Goal: Answer question/provide support: Share knowledge or assist other users

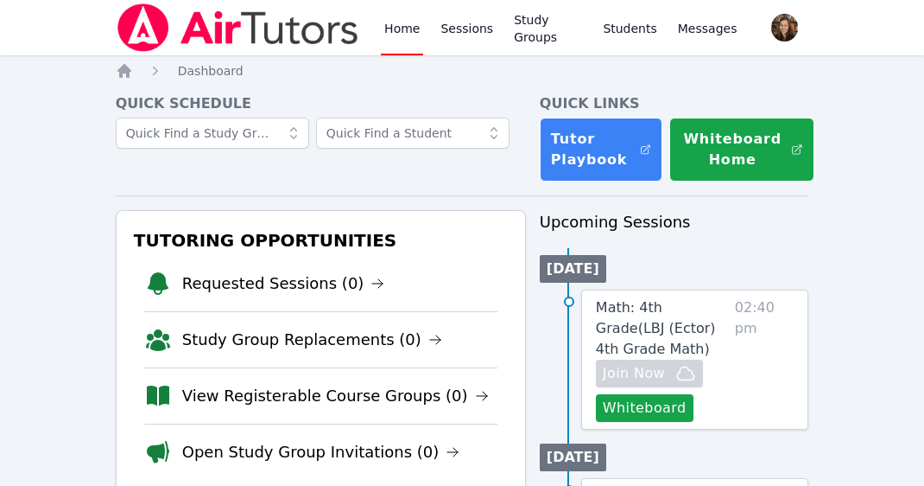
scroll to position [147, 0]
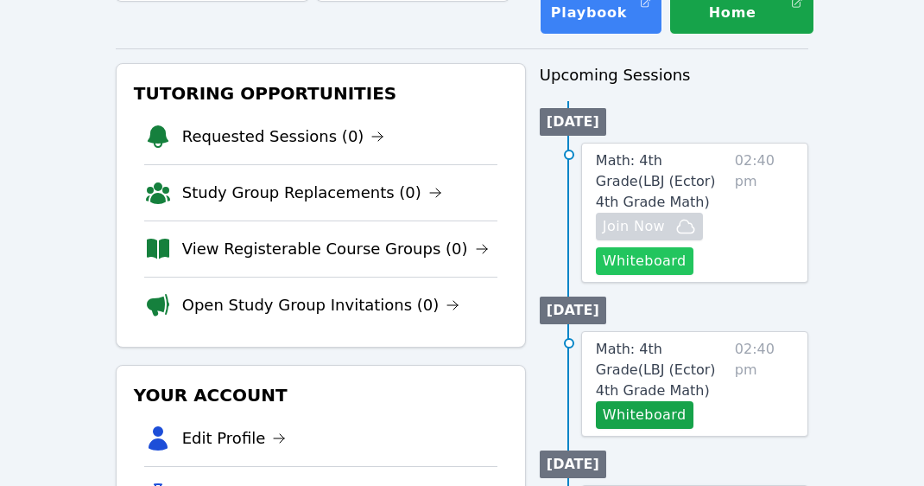
click at [661, 265] on button "Whiteboard" at bounding box center [645, 261] width 98 height 28
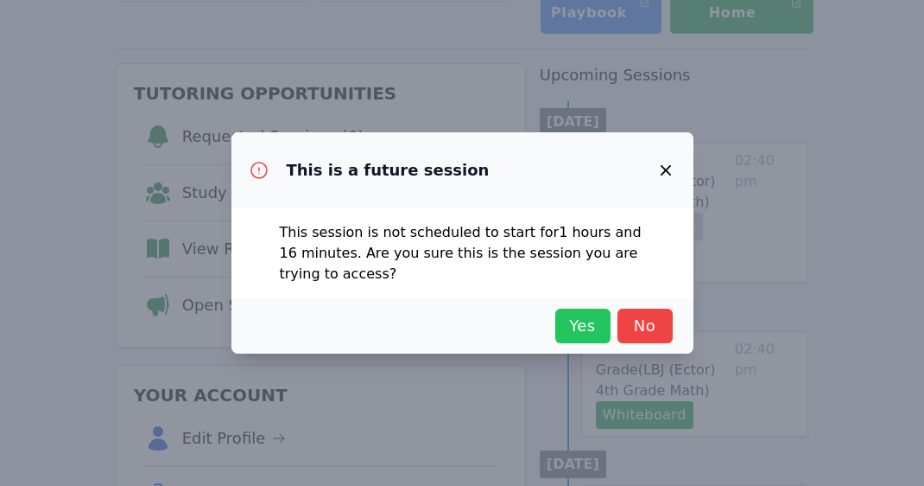
click at [579, 336] on span "Yes" at bounding box center [583, 326] width 38 height 24
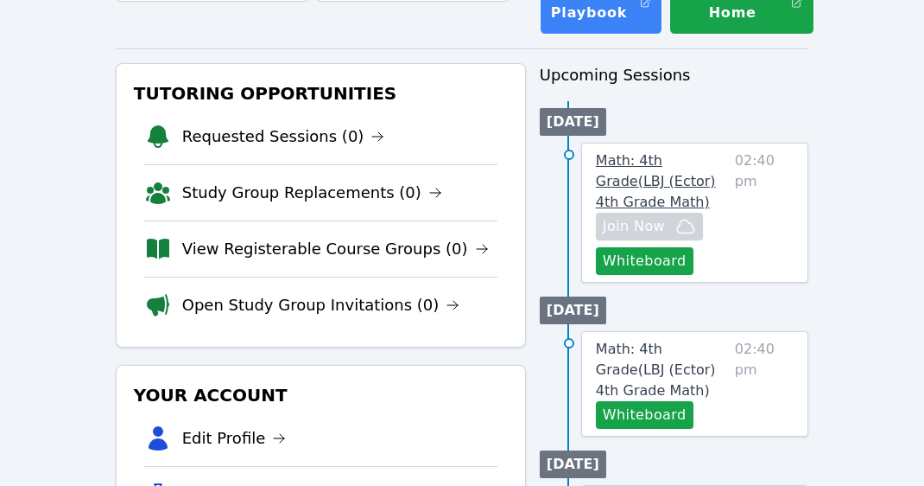
click at [682, 161] on span "Math: 4th Grade ( LBJ (Ector) 4th Grade Math )" at bounding box center [656, 181] width 120 height 58
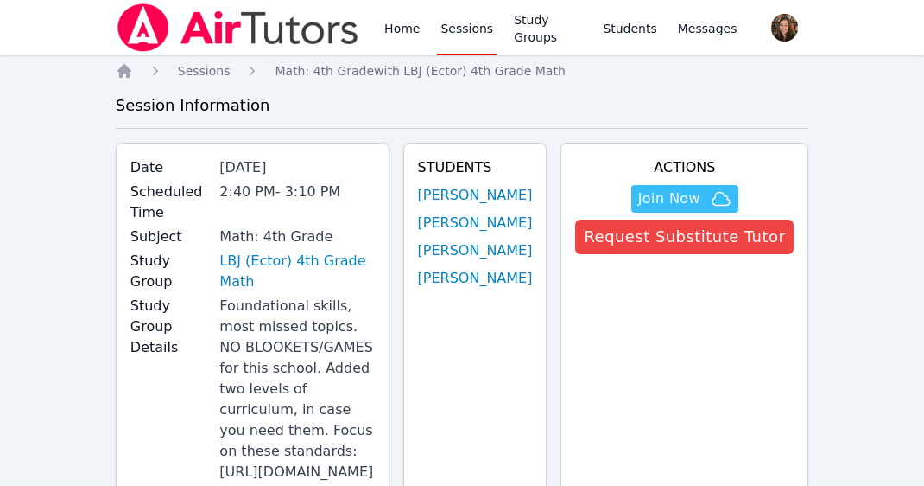
scroll to position [3, 0]
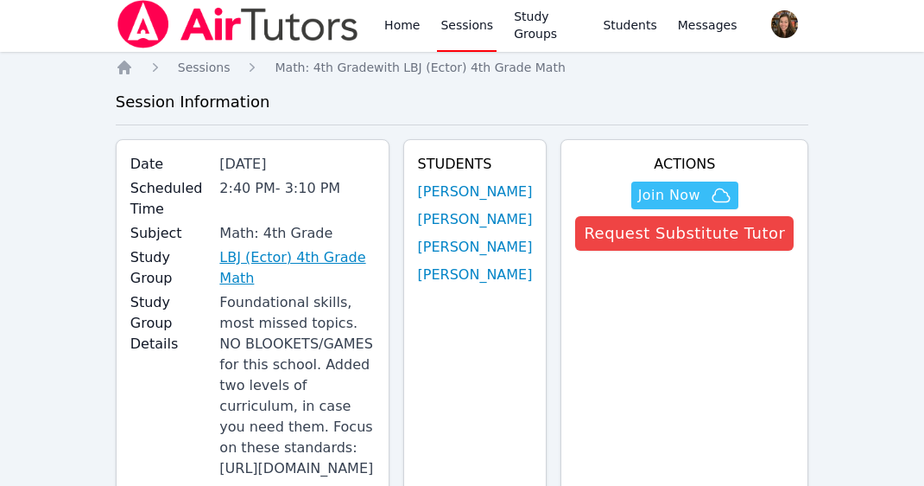
click at [263, 257] on link "LBJ (Ector) 4th Grade Math" at bounding box center [296, 267] width 155 height 41
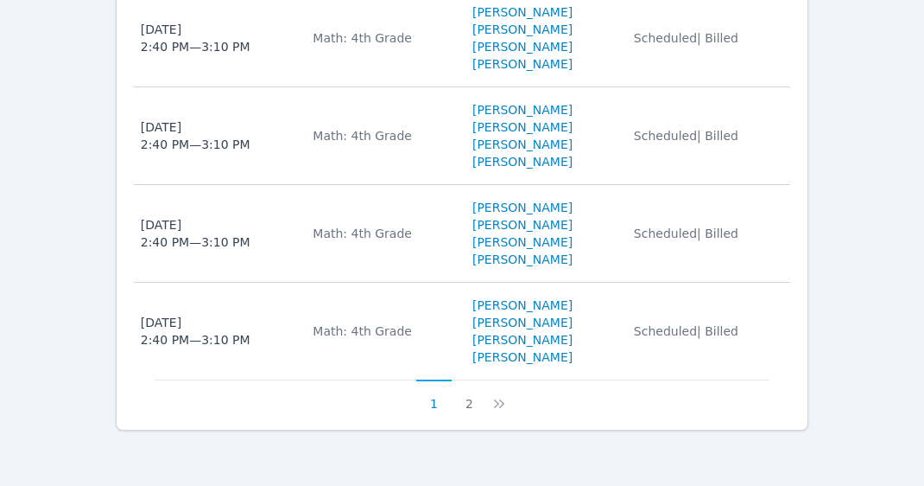
scroll to position [3092, 0]
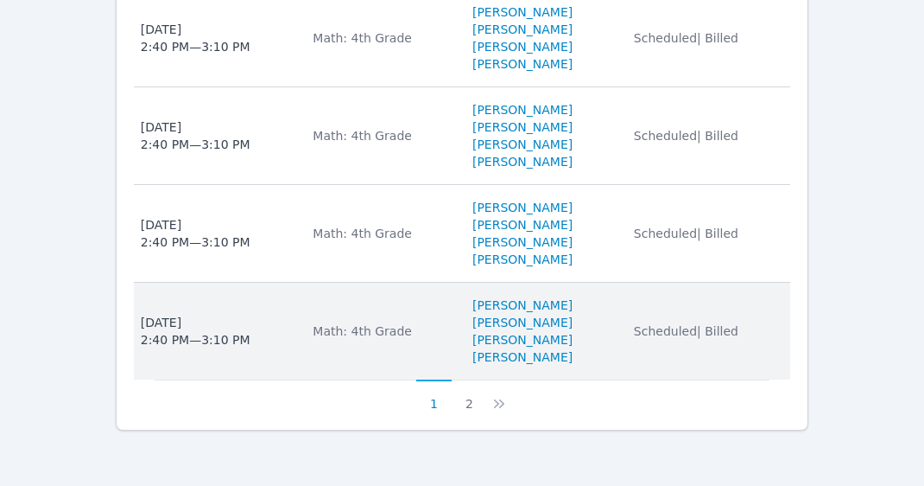
click at [613, 331] on li "[PERSON_NAME]" at bounding box center [543, 322] width 141 height 17
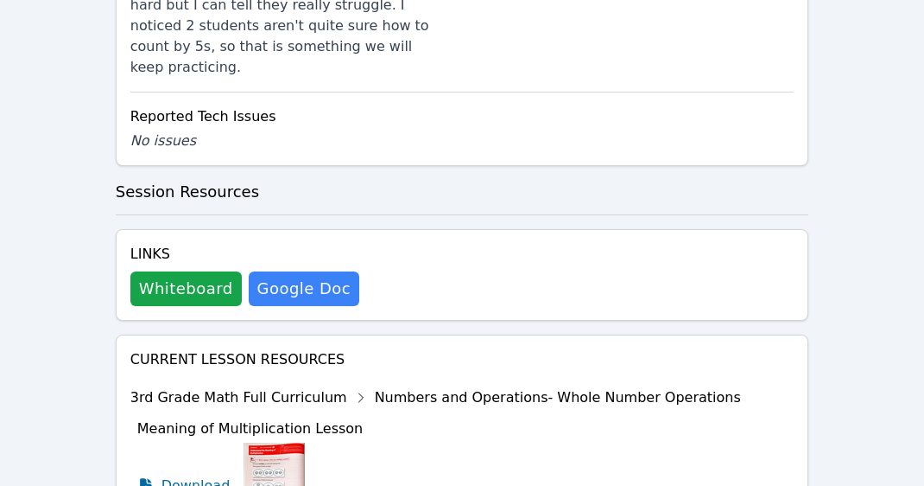
scroll to position [1256, 0]
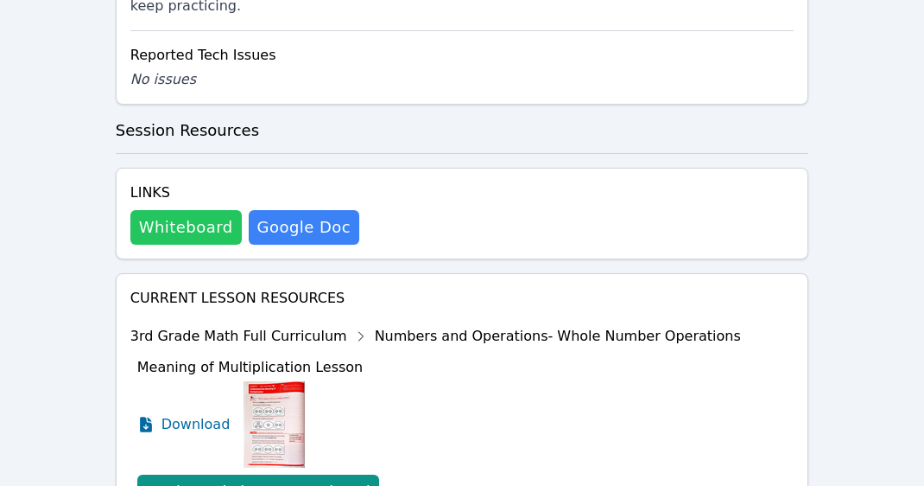
click at [206, 225] on button "Whiteboard" at bounding box center [185, 227] width 111 height 35
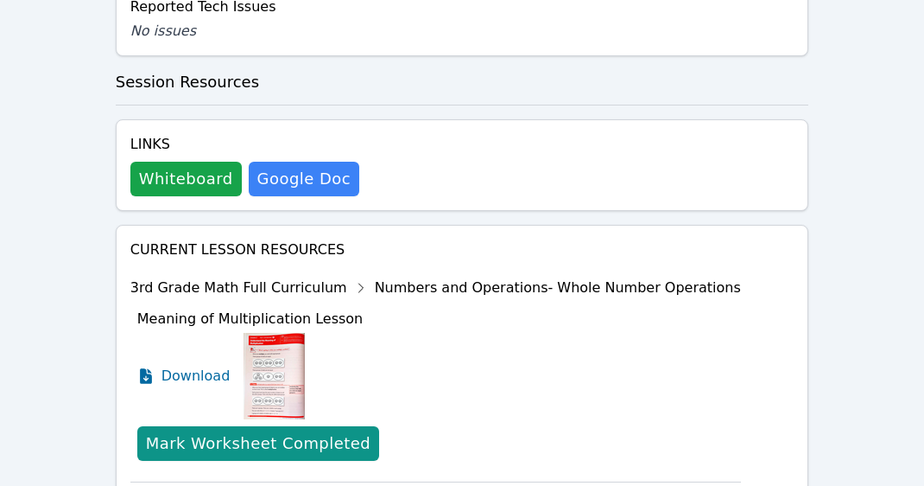
scroll to position [1304, 0]
